Goal: Task Accomplishment & Management: Manage account settings

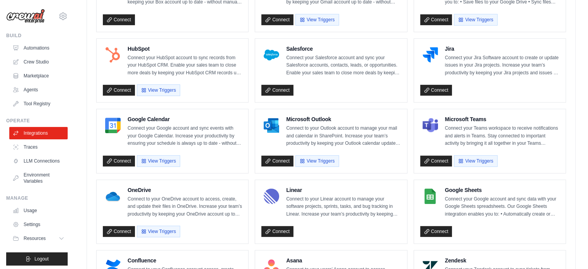
scroll to position [271, 0]
click at [92, 152] on div "Box Connect to your Box account to access, create, and update files in Box. Inc…" at bounding box center [331, 245] width 488 height 569
click at [35, 147] on link "Traces" at bounding box center [39, 147] width 58 height 12
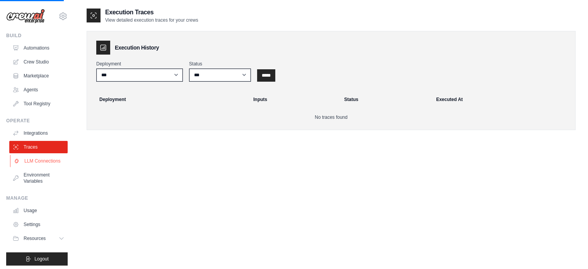
click at [36, 162] on link "LLM Connections" at bounding box center [39, 161] width 58 height 12
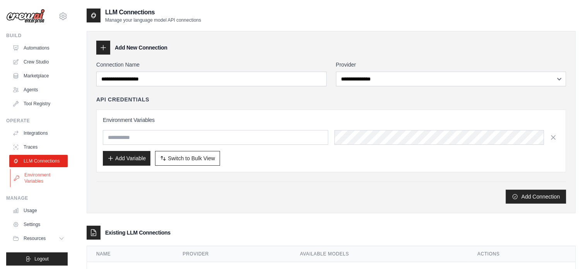
click at [39, 181] on link "Environment Variables" at bounding box center [39, 178] width 58 height 19
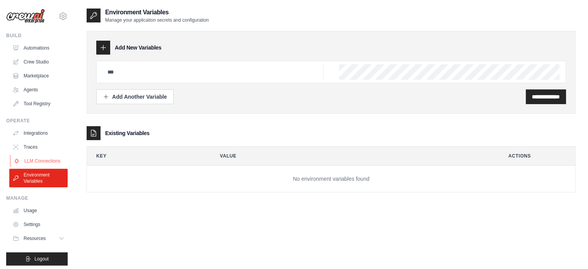
scroll to position [9, 0]
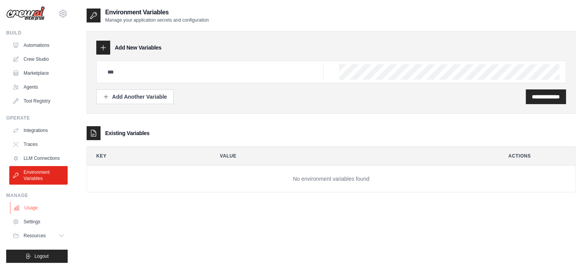
click at [41, 203] on link "Usage" at bounding box center [39, 207] width 58 height 12
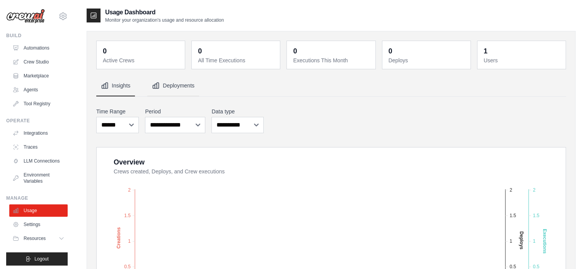
click at [171, 87] on button "Deployments" at bounding box center [173, 85] width 52 height 21
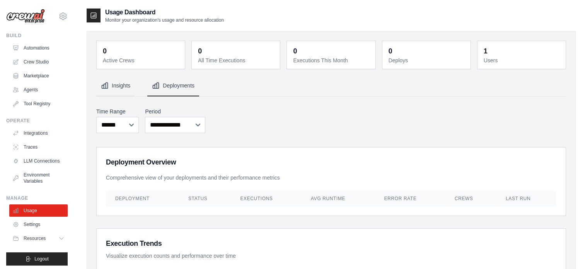
click at [117, 91] on button "Insights" at bounding box center [115, 85] width 39 height 21
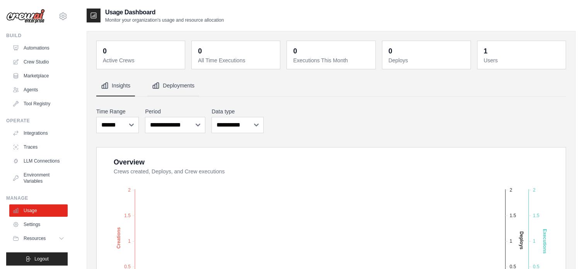
click at [163, 90] on button "Deployments" at bounding box center [173, 85] width 52 height 21
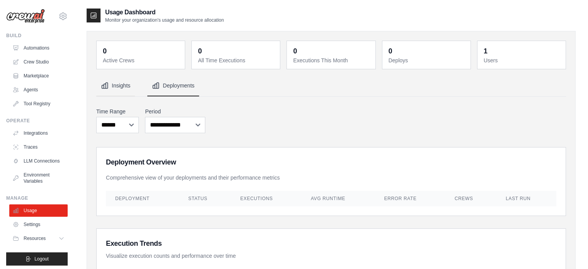
click at [126, 91] on button "Insights" at bounding box center [115, 85] width 39 height 21
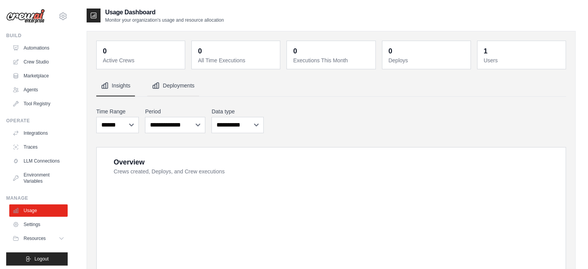
click at [184, 86] on button "Deployments" at bounding box center [173, 85] width 52 height 21
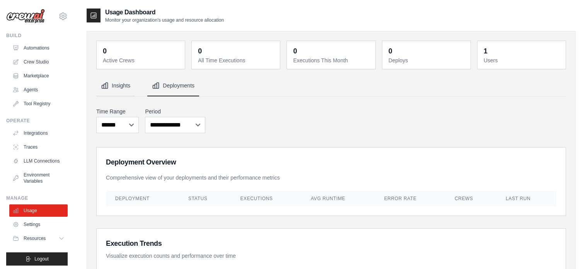
click at [124, 89] on button "Insights" at bounding box center [115, 85] width 39 height 21
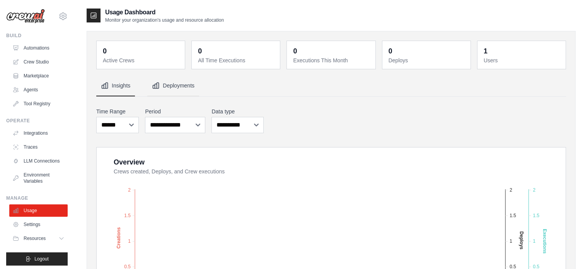
click at [181, 85] on button "Deployments" at bounding box center [173, 85] width 52 height 21
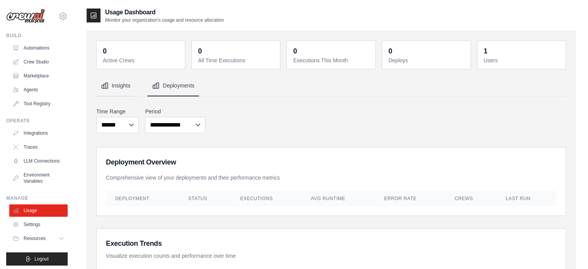
click at [130, 92] on button "Insights" at bounding box center [115, 85] width 39 height 21
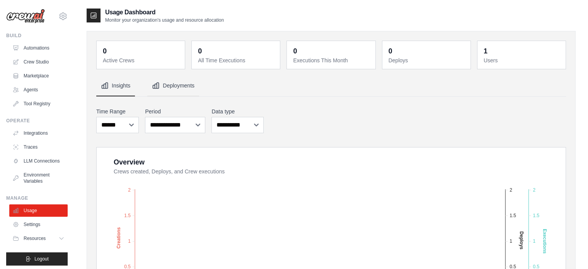
click at [155, 85] on icon "Tabs" at bounding box center [156, 86] width 8 height 8
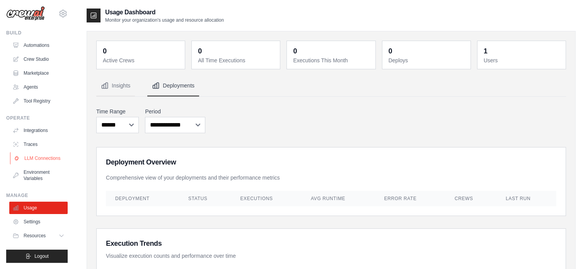
scroll to position [9, 0]
click at [59, 234] on icon at bounding box center [62, 235] width 6 height 6
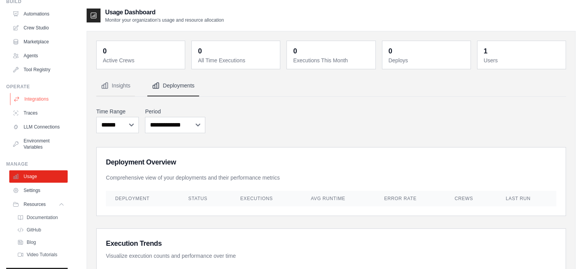
scroll to position [0, 0]
